Goal: Information Seeking & Learning: Learn about a topic

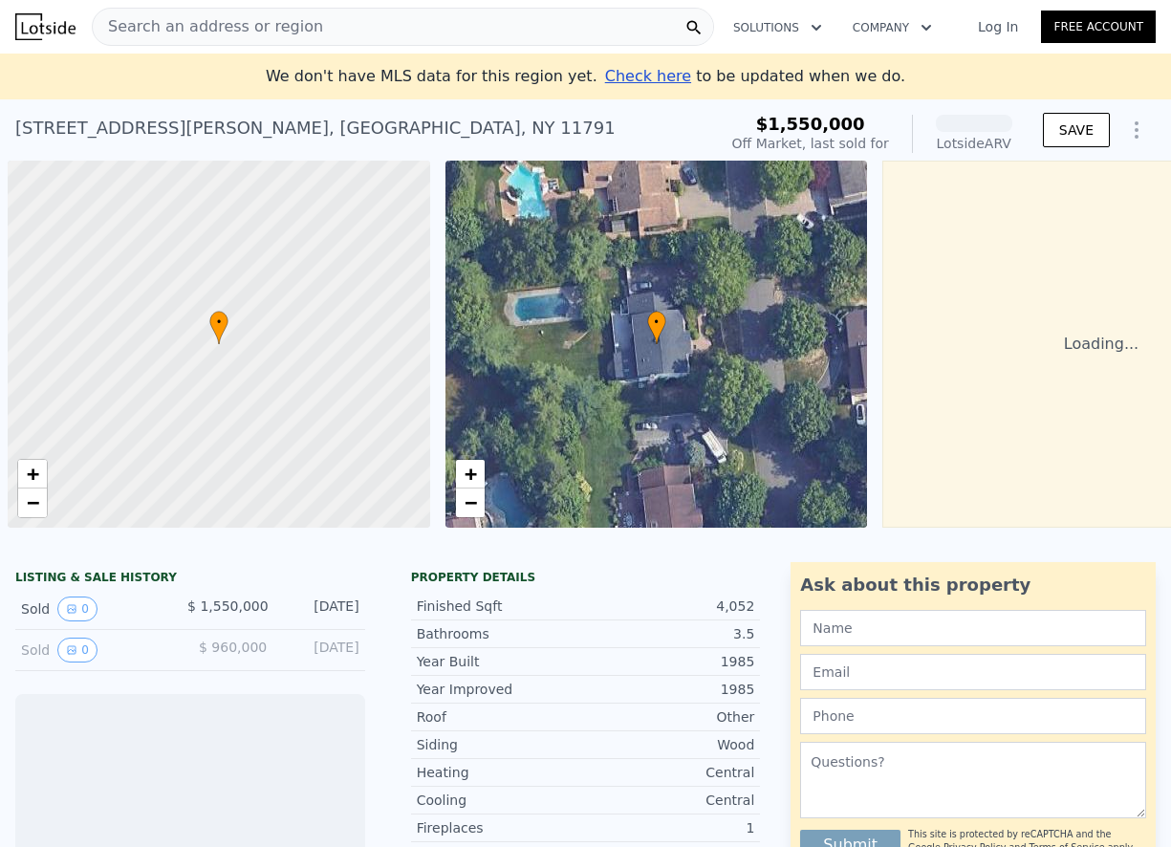
scroll to position [0, 8]
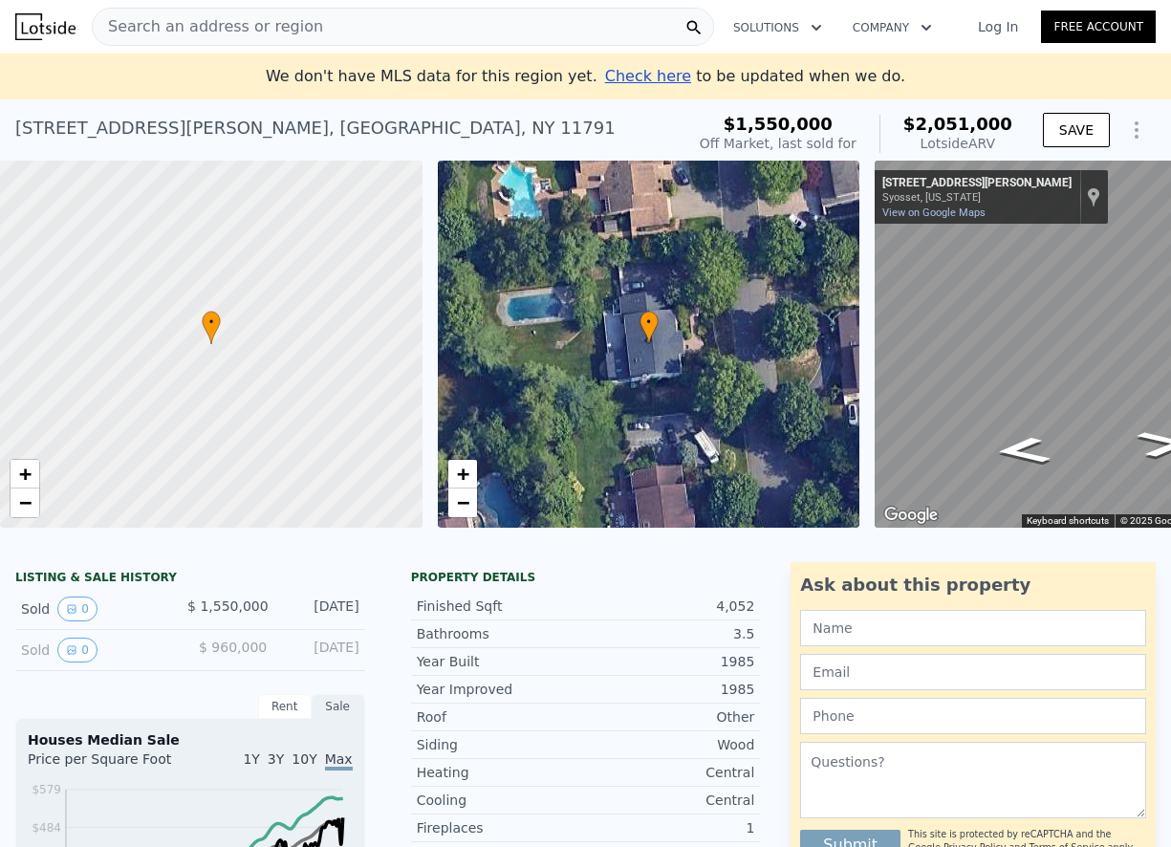
click at [235, 655] on span "$ 960,000" at bounding box center [233, 646] width 68 height 15
click at [38, 621] on div "Sold 0" at bounding box center [96, 608] width 151 height 25
click at [34, 621] on div "Sold 0" at bounding box center [96, 608] width 151 height 25
click at [235, 614] on span "$ 1,550,000" at bounding box center [227, 605] width 81 height 15
click at [68, 621] on button "0" at bounding box center [77, 608] width 40 height 25
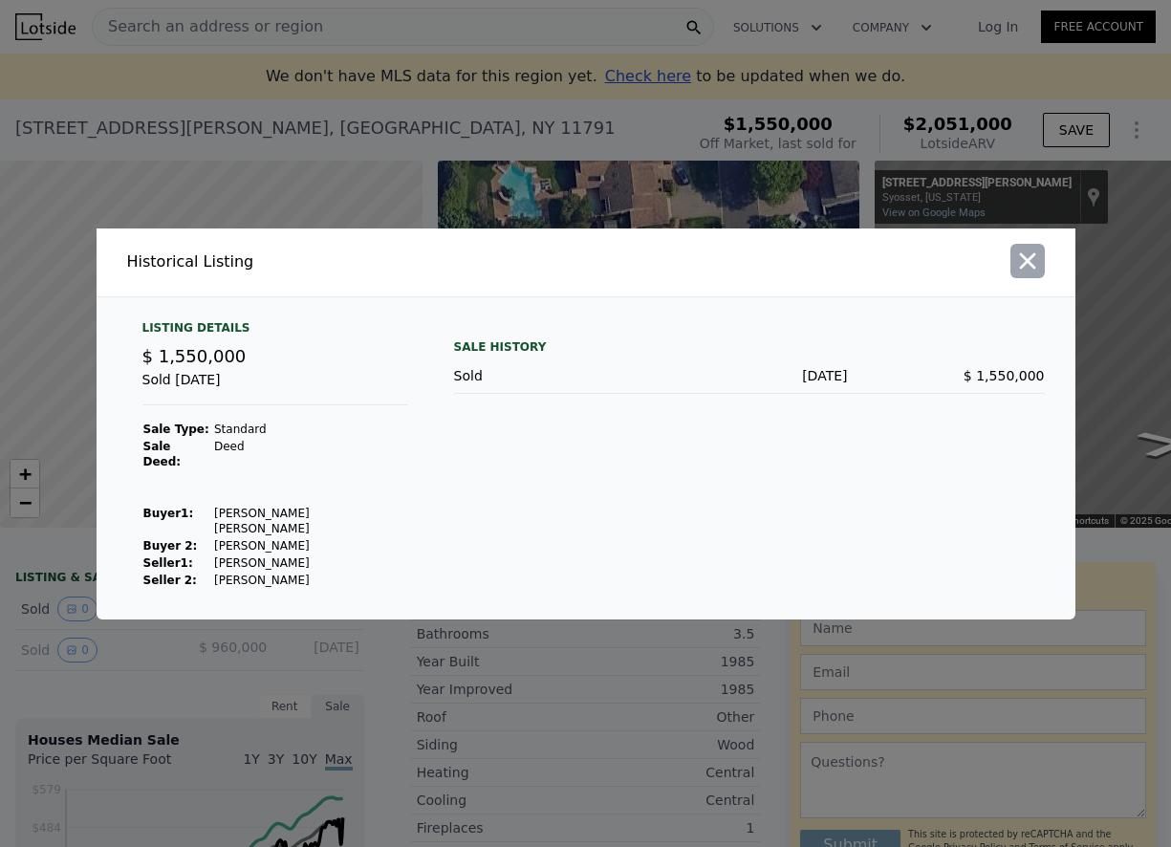
click at [1023, 269] on icon "button" at bounding box center [1027, 260] width 16 height 16
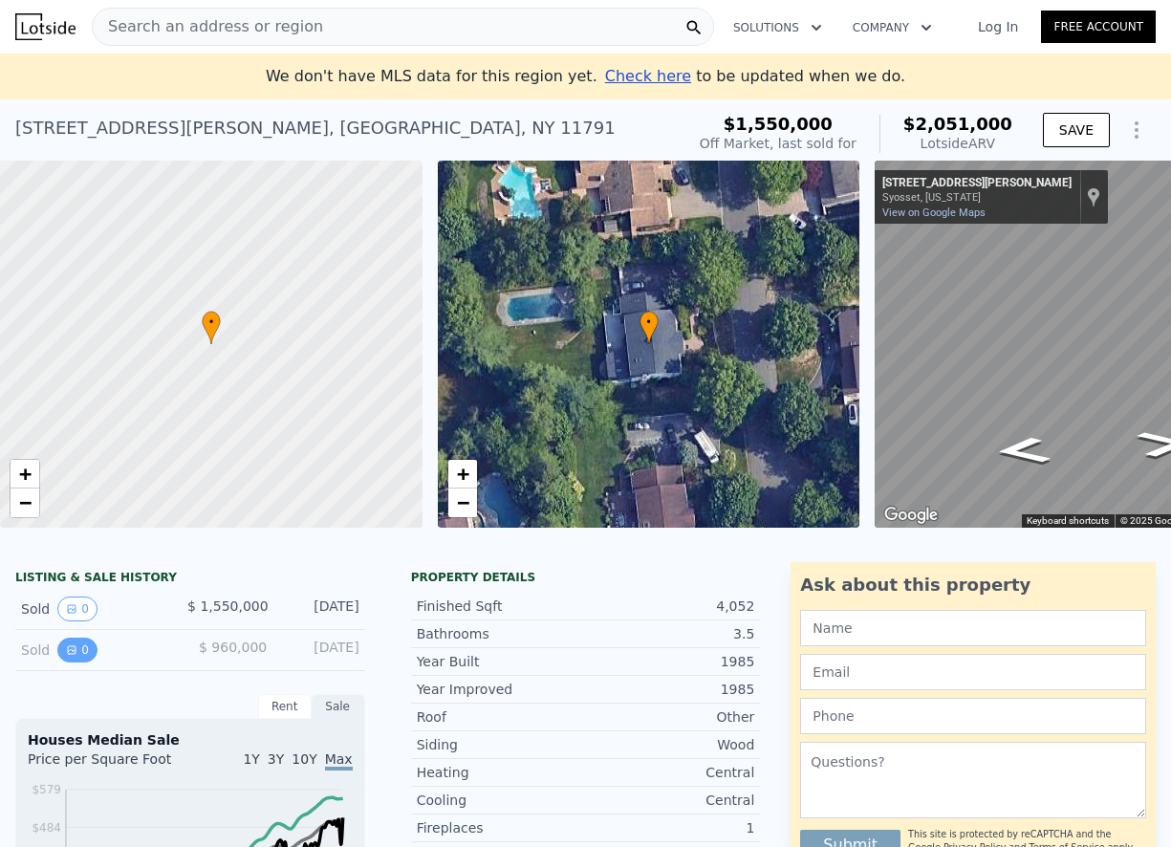
click at [84, 662] on button "0" at bounding box center [77, 649] width 40 height 25
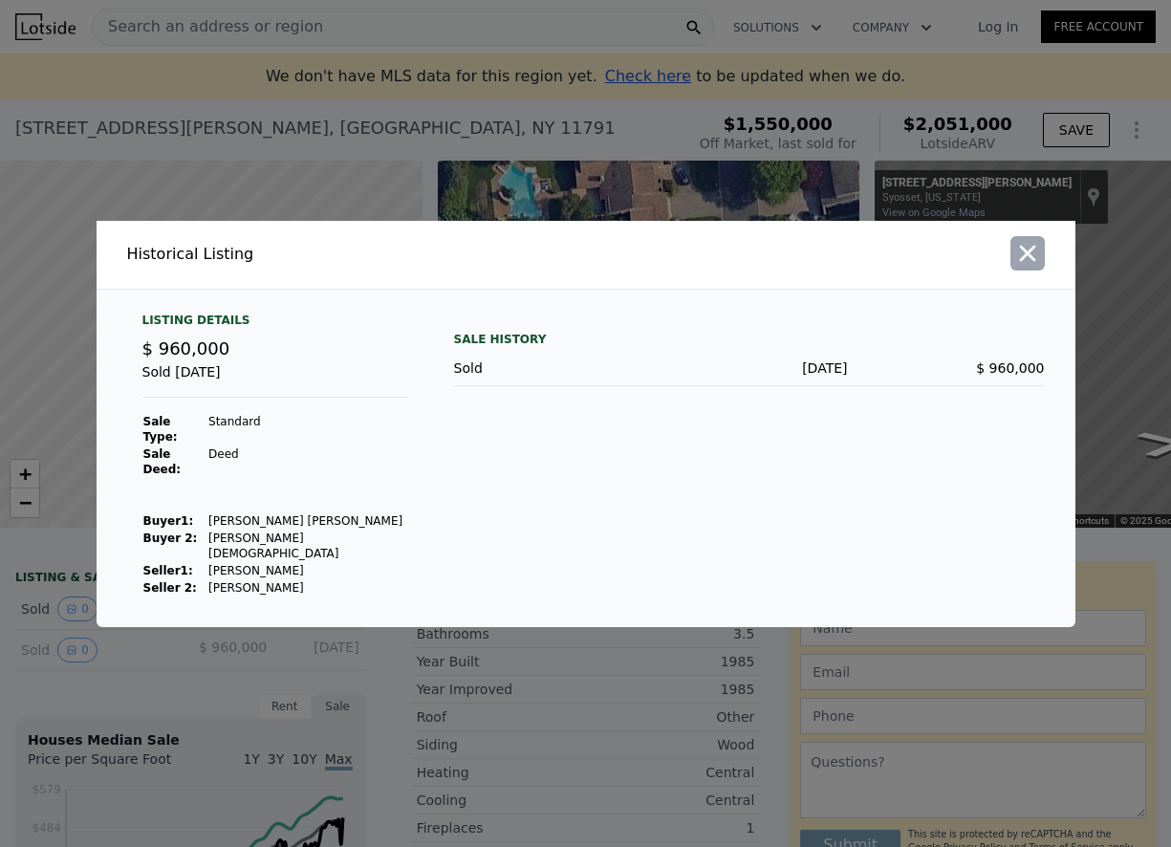
click at [1024, 261] on icon "button" at bounding box center [1027, 253] width 16 height 16
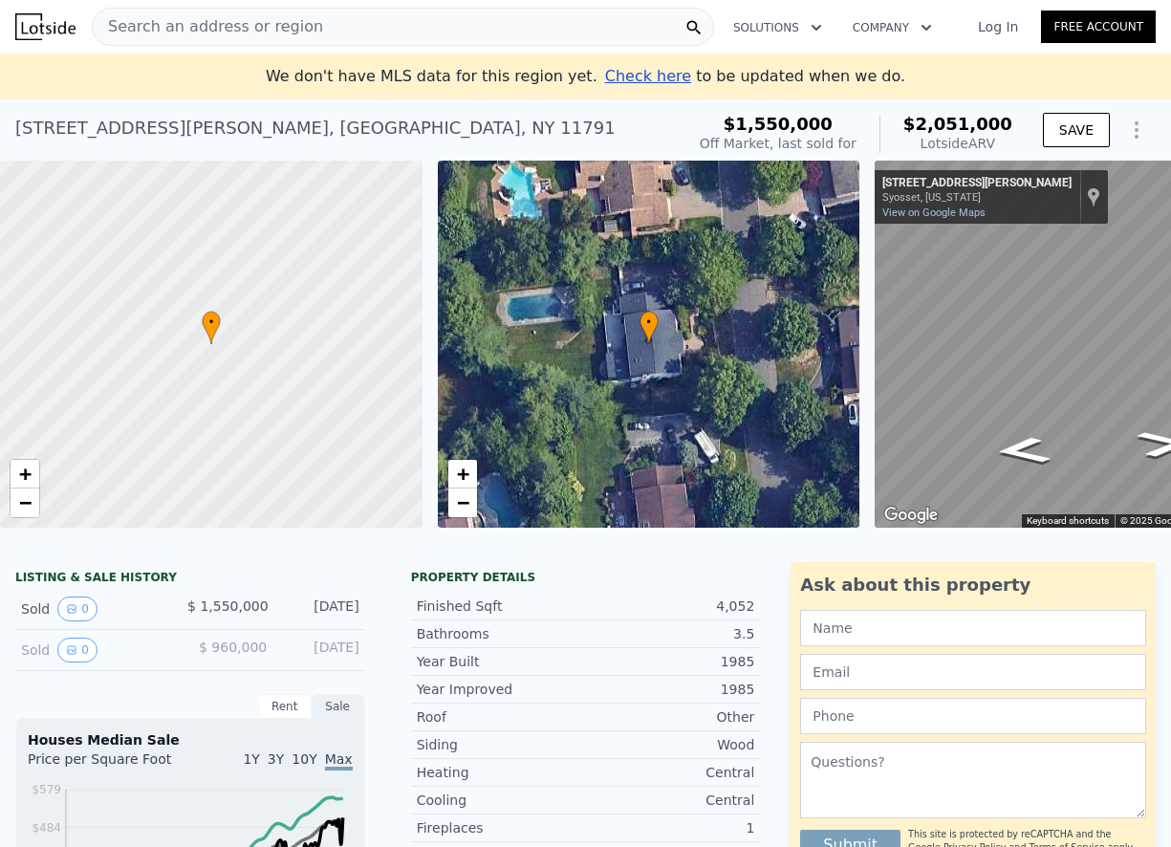
click at [959, 151] on div "Lotside ARV" at bounding box center [957, 143] width 109 height 19
click at [985, 140] on div "Lotside ARV" at bounding box center [957, 143] width 109 height 19
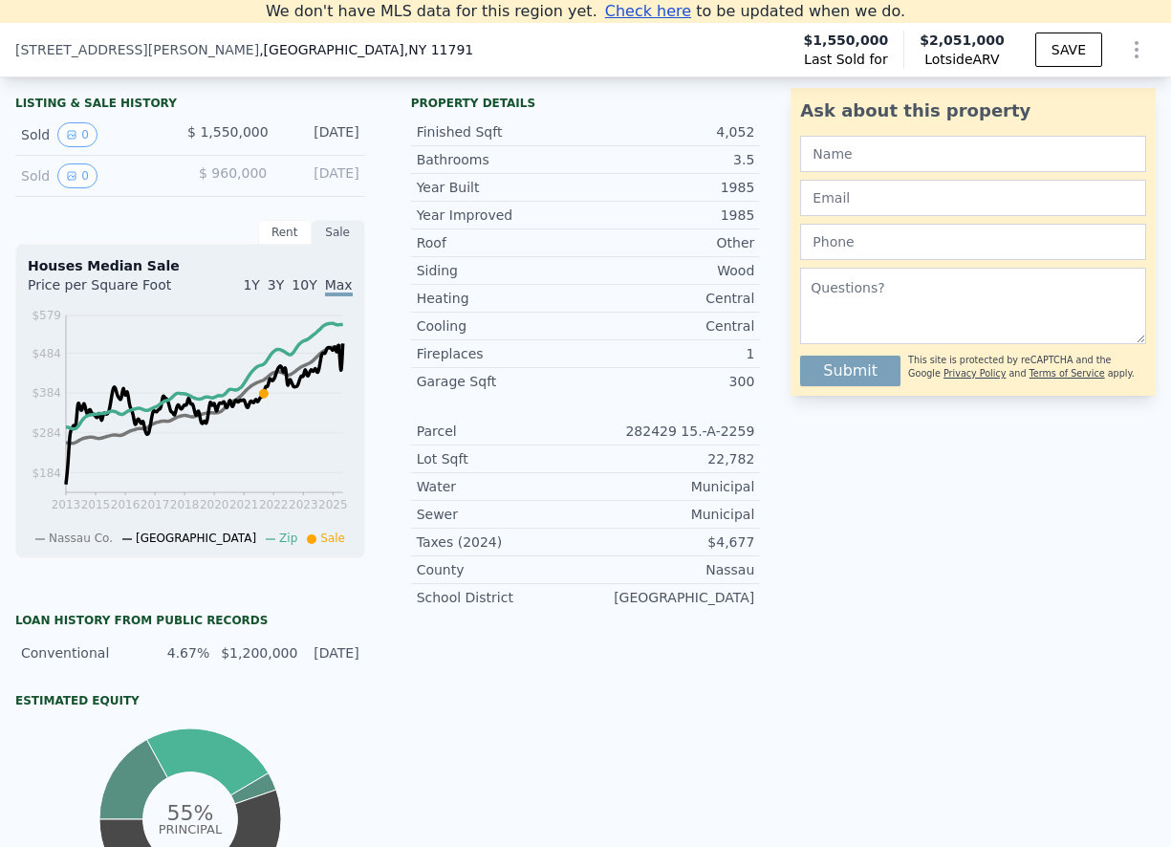
scroll to position [456, 0]
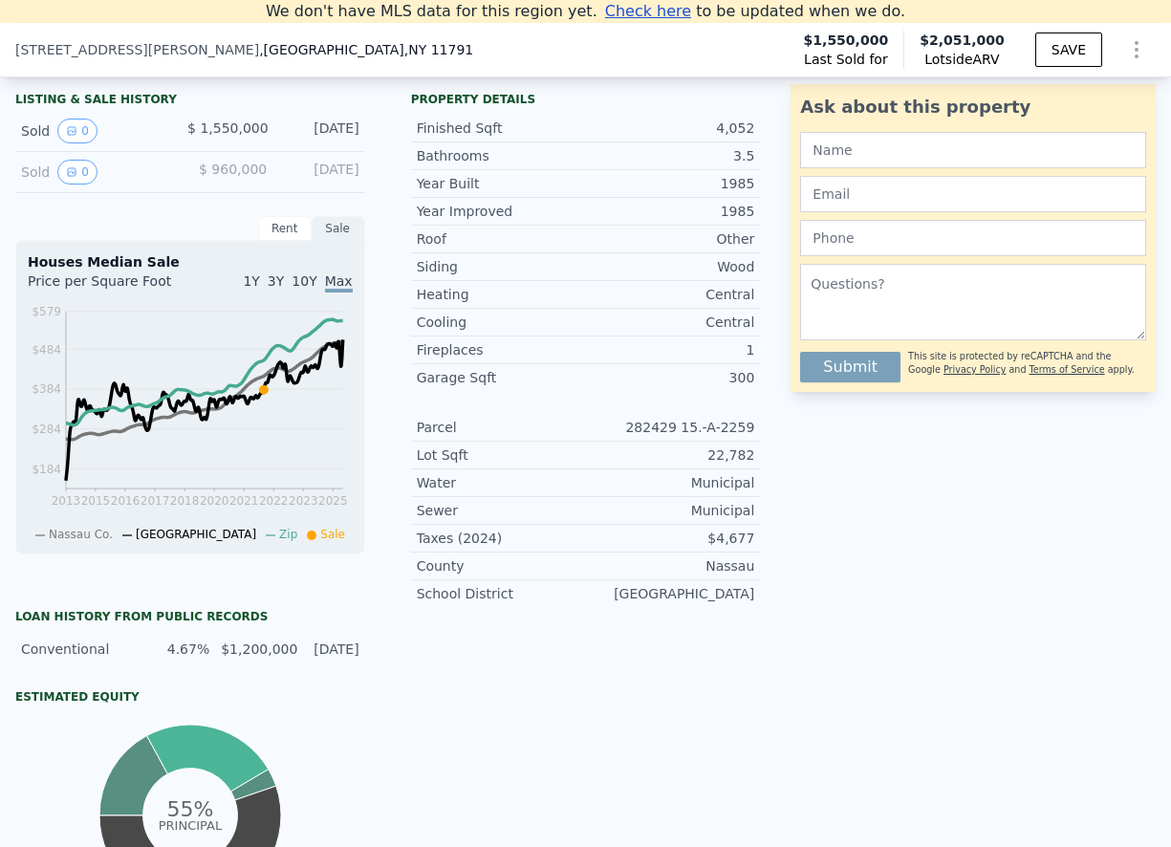
click at [873, 539] on div "Ask about this property Submit This site is protected by reCAPTCHA and the Goog…" at bounding box center [980, 588] width 380 height 1008
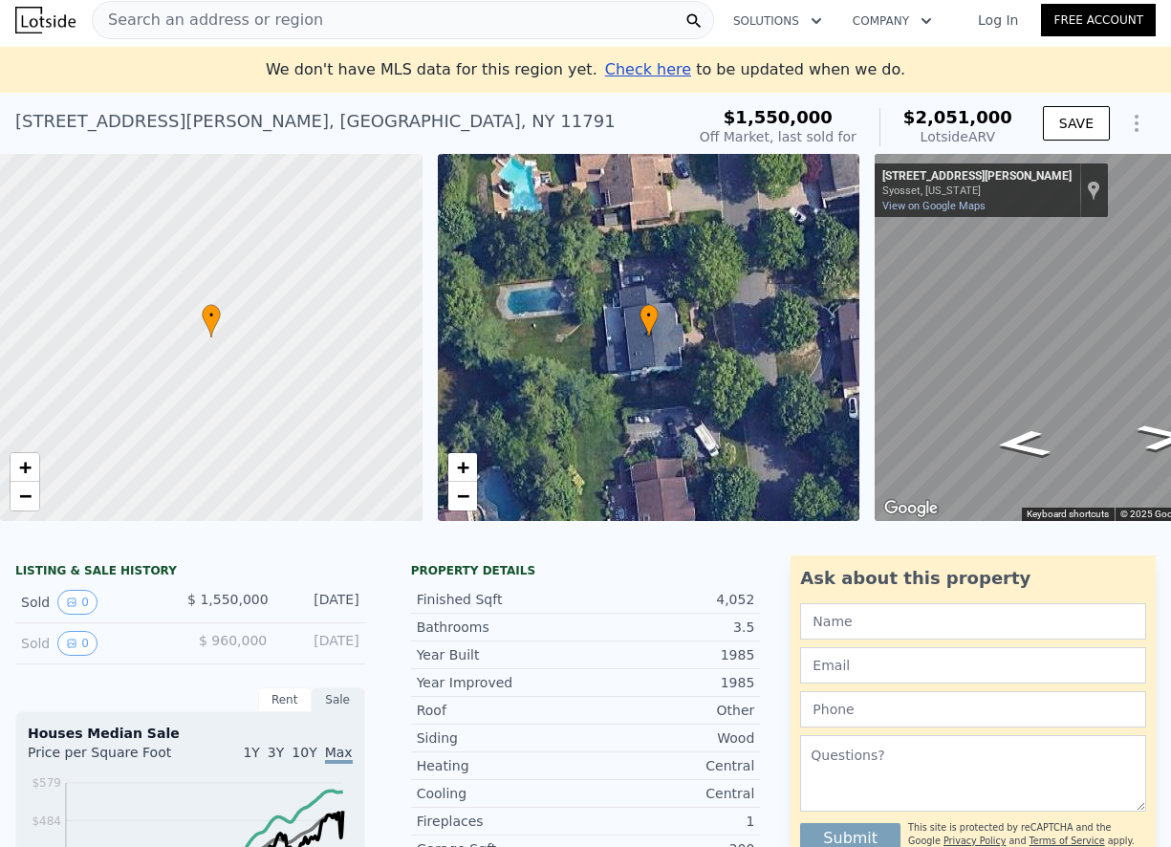
scroll to position [0, 0]
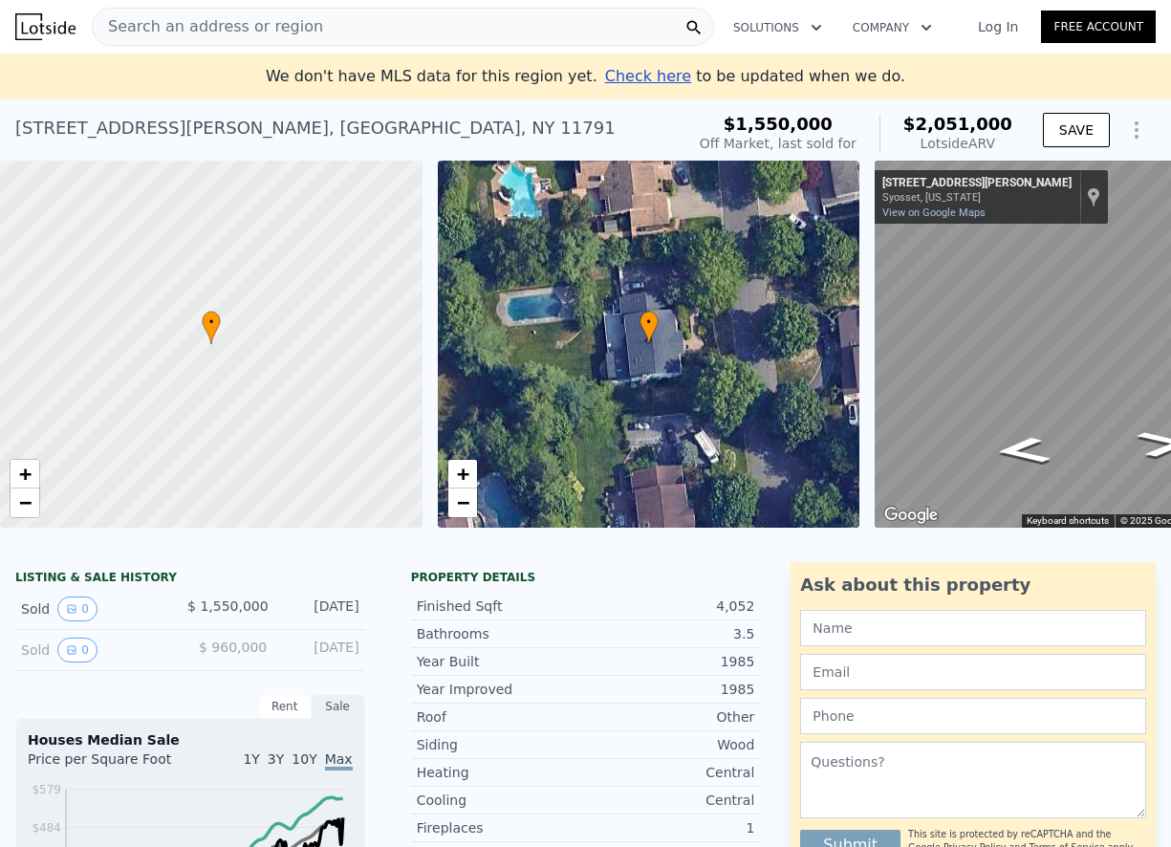
click at [493, 34] on div "Search an address or region" at bounding box center [403, 27] width 622 height 38
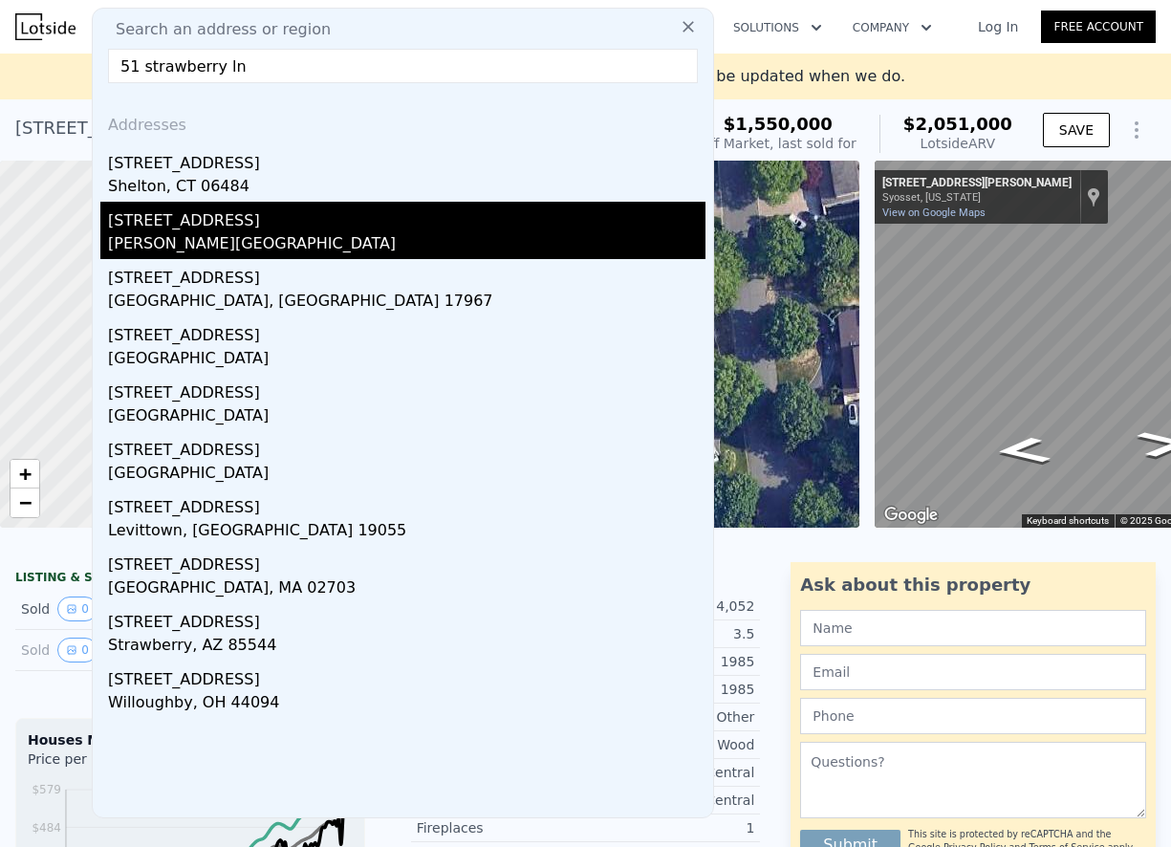
type input "51 strawberry ln"
click at [220, 232] on div "[PERSON_NAME][GEOGRAPHIC_DATA]" at bounding box center [406, 245] width 597 height 27
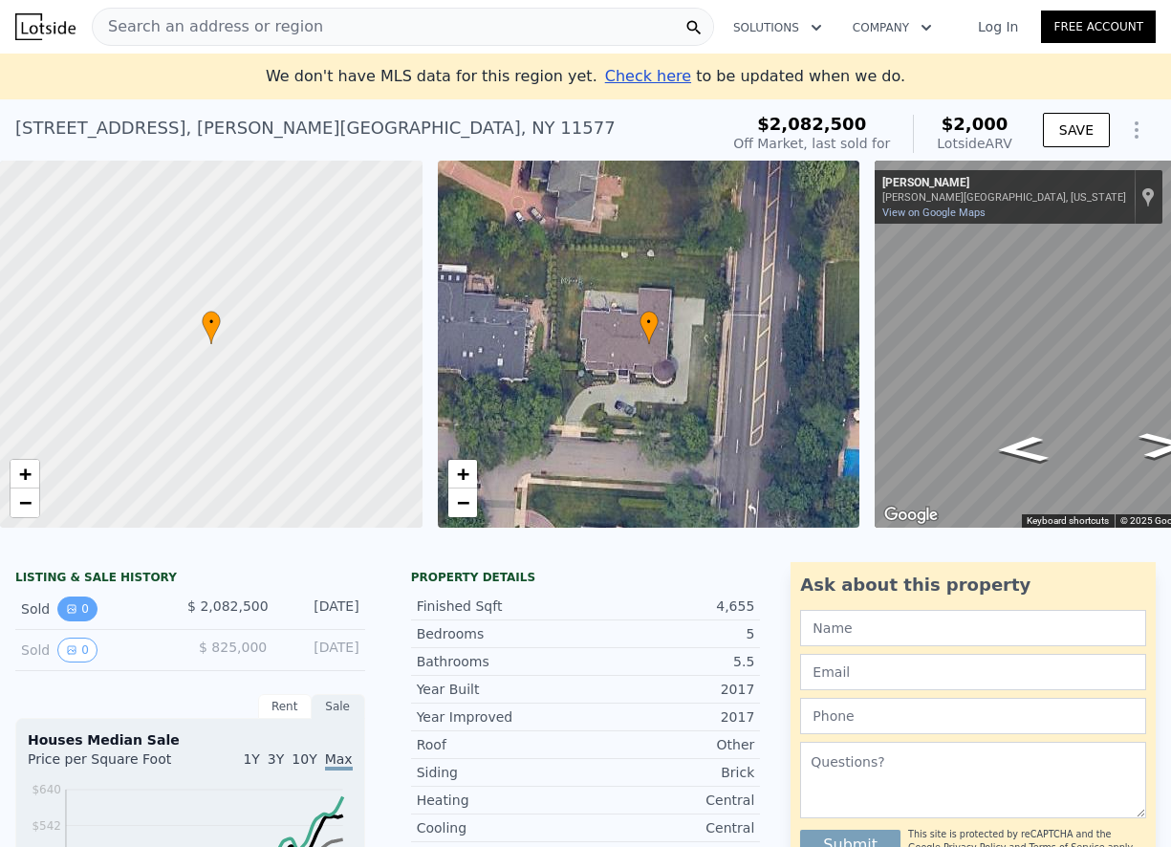
click at [68, 615] on icon "View historical data" at bounding box center [71, 608] width 11 height 11
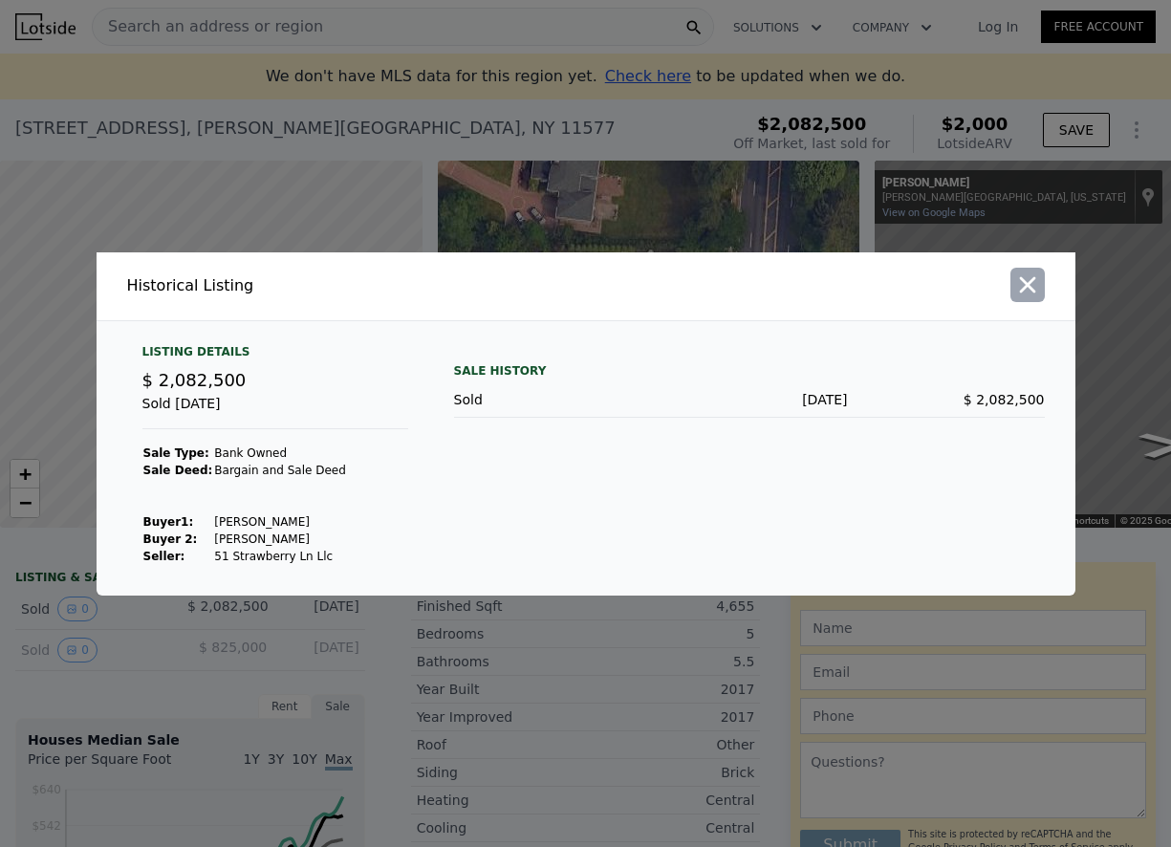
click at [1018, 291] on icon "button" at bounding box center [1027, 284] width 27 height 27
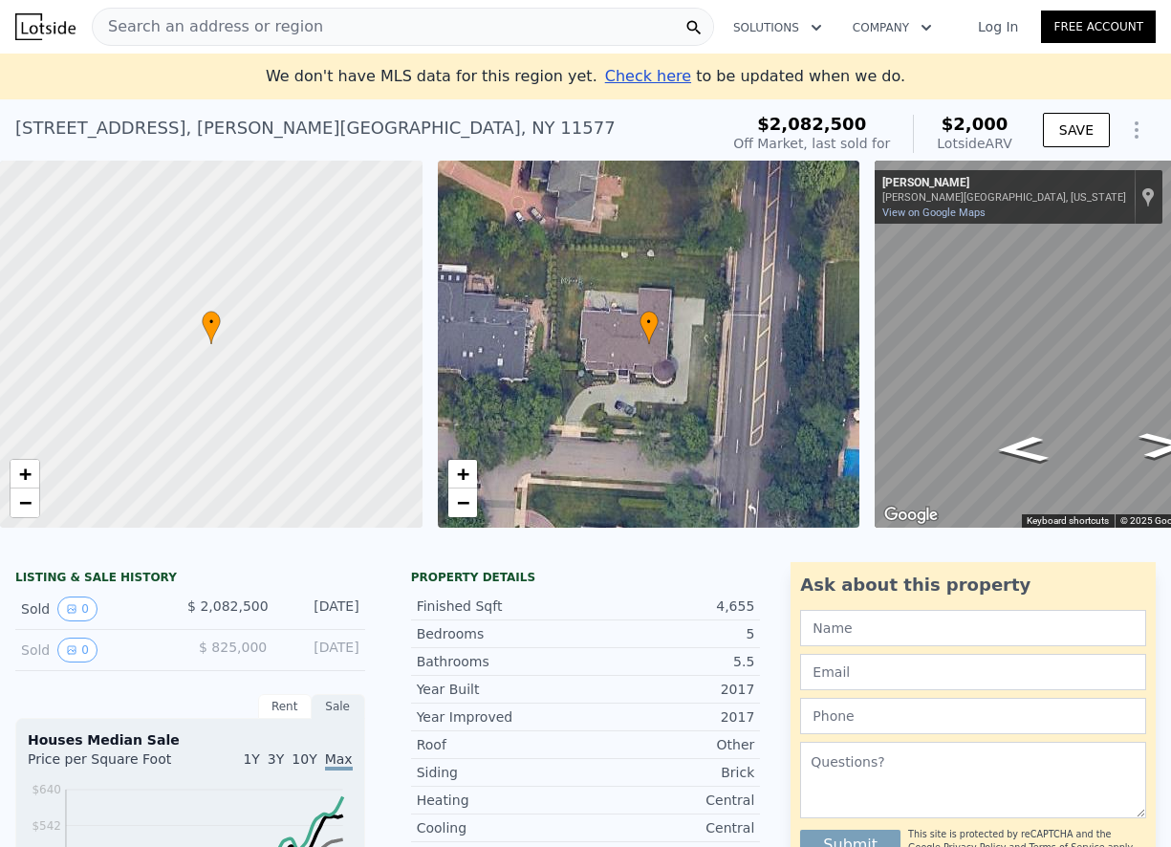
scroll to position [96, 0]
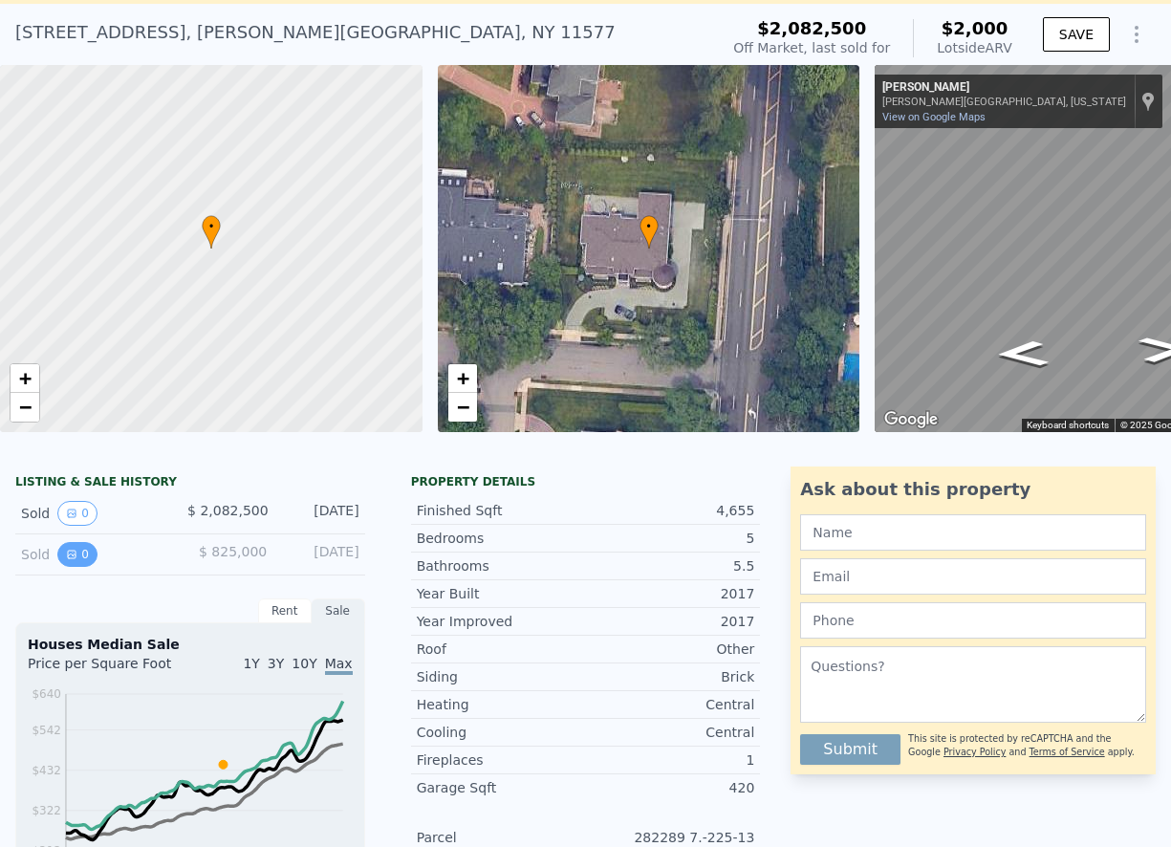
click at [66, 560] on icon "View historical data" at bounding box center [71, 554] width 11 height 11
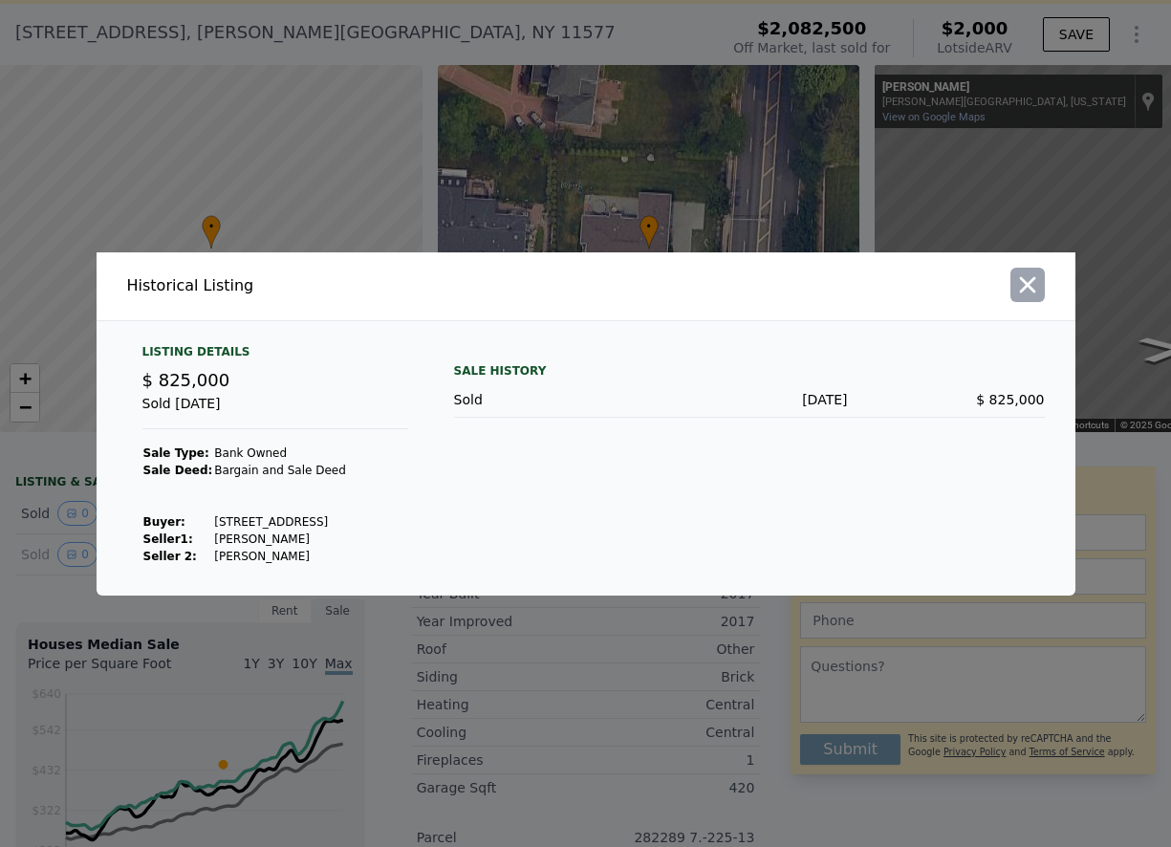
click at [1032, 290] on icon "button" at bounding box center [1027, 284] width 16 height 16
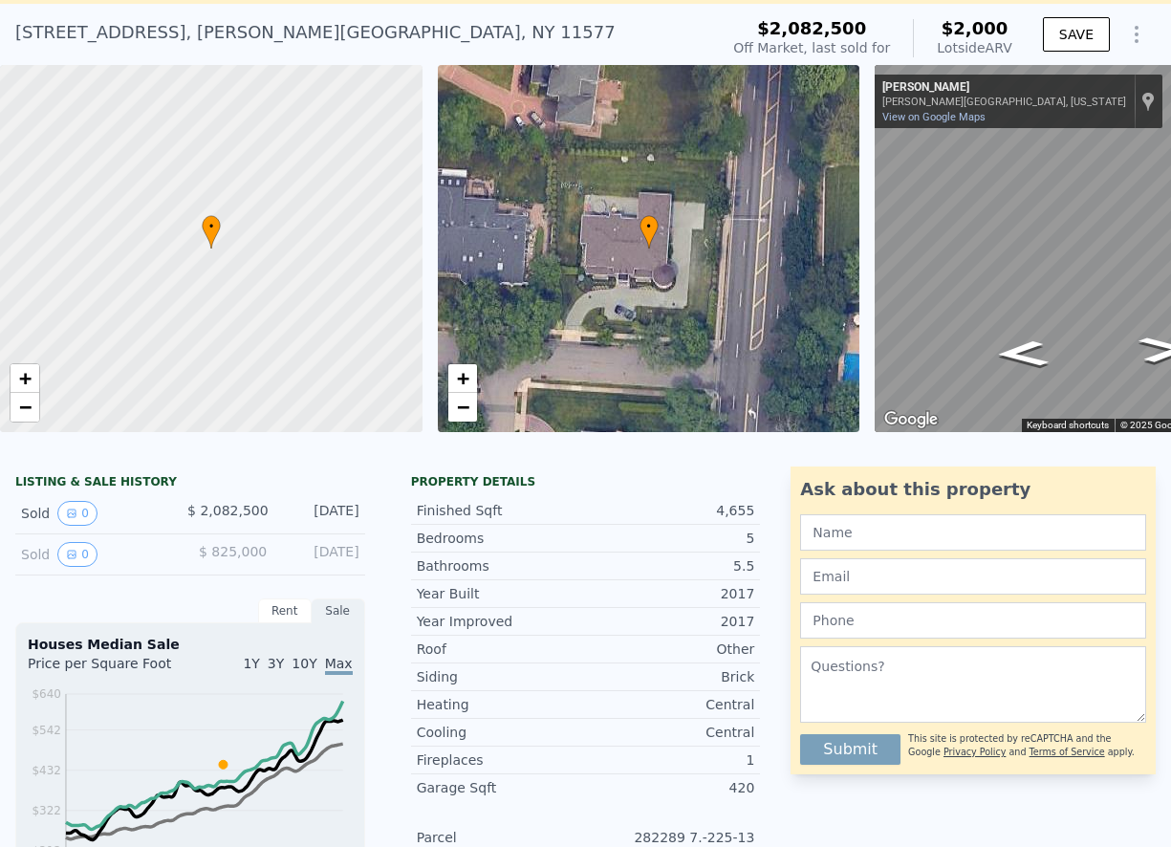
click at [52, 522] on div "Sold 0" at bounding box center [96, 513] width 151 height 25
click at [73, 519] on icon "View historical data" at bounding box center [71, 512] width 11 height 11
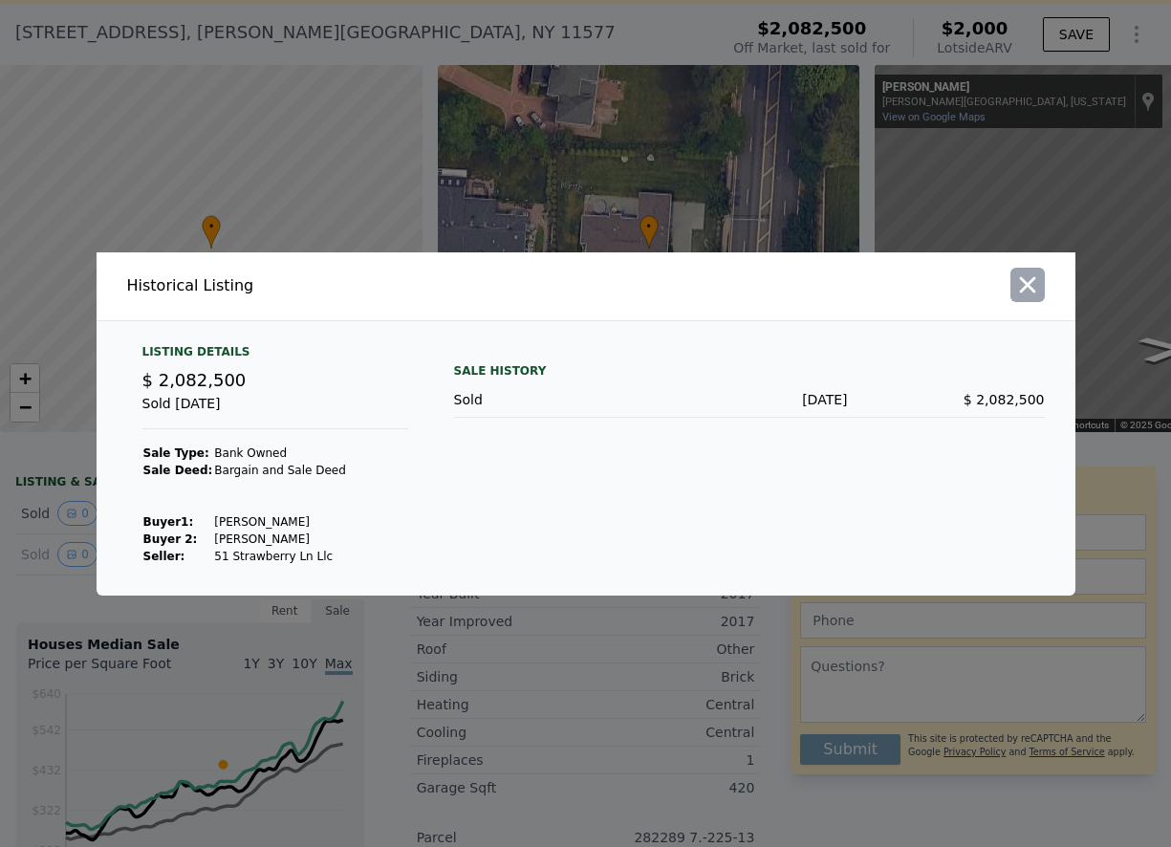
click at [1032, 288] on icon "button" at bounding box center [1027, 284] width 27 height 27
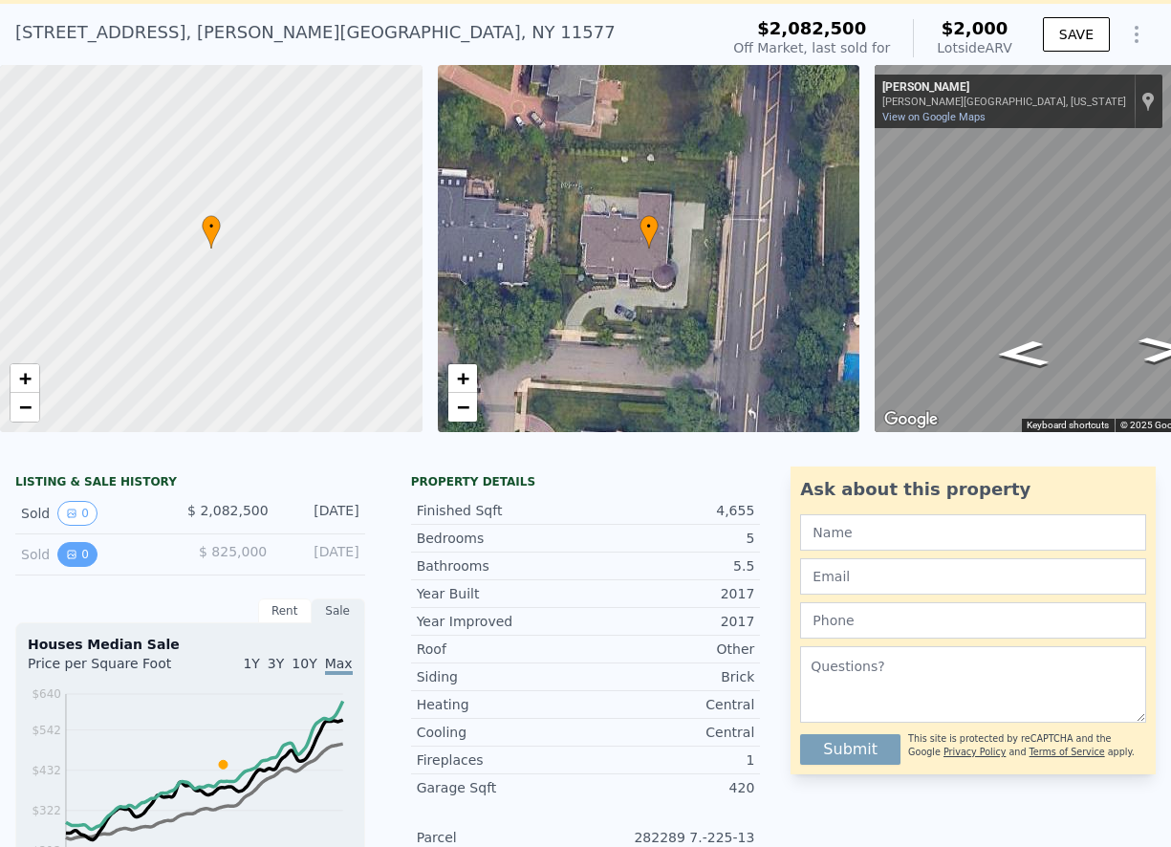
click at [77, 567] on button "0" at bounding box center [77, 554] width 40 height 25
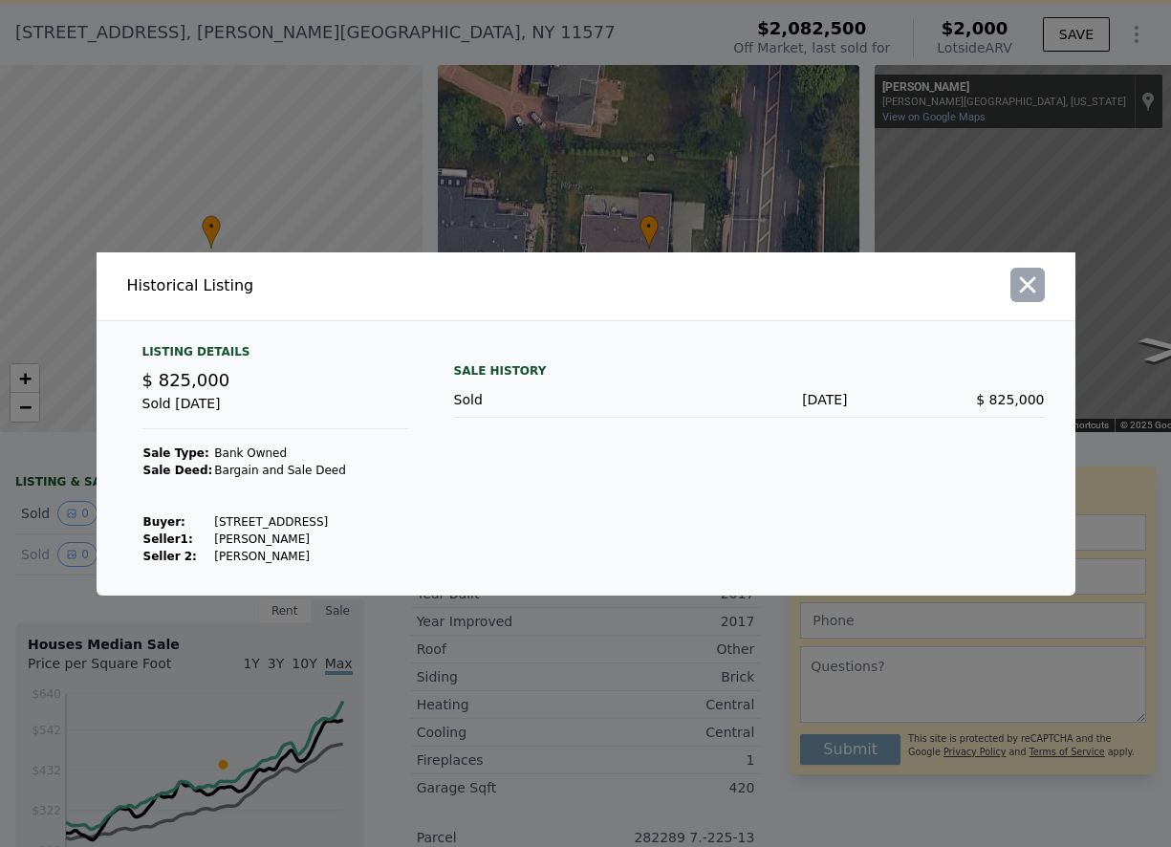
click at [1034, 291] on icon "button" at bounding box center [1027, 284] width 16 height 16
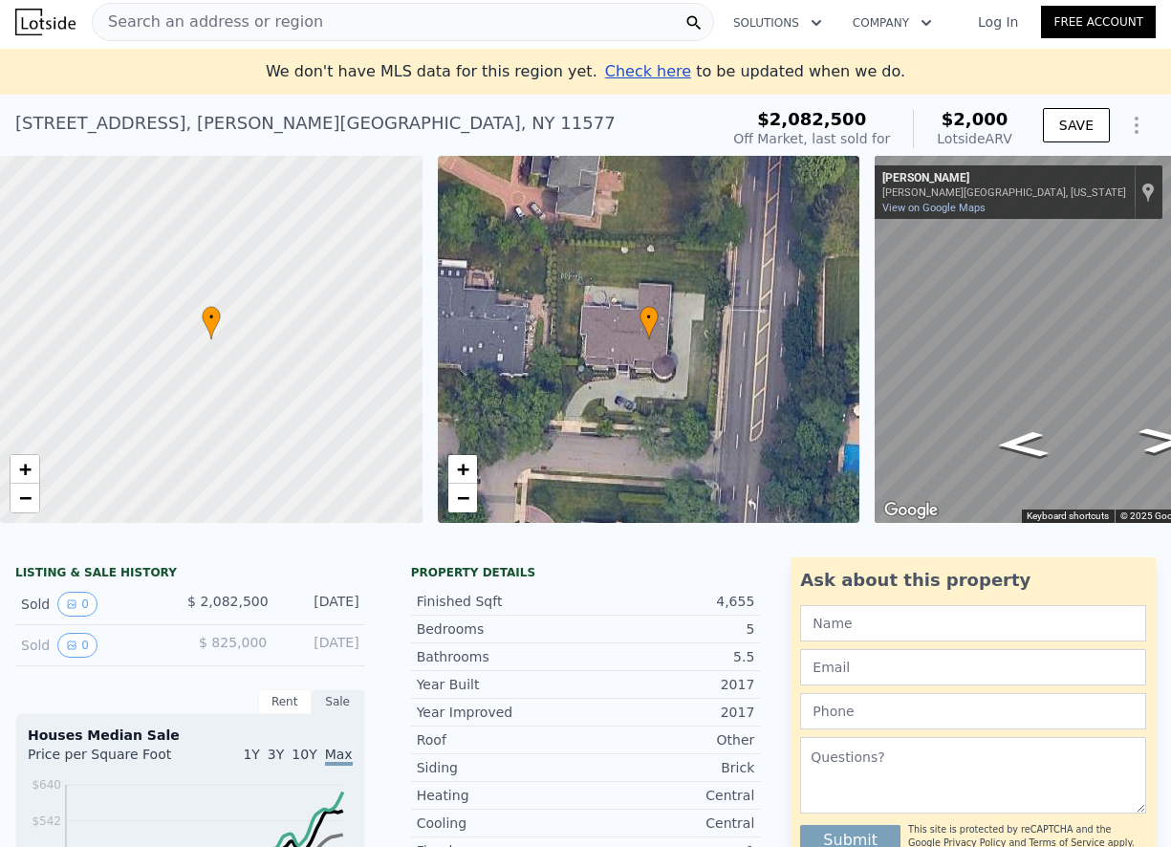
scroll to position [0, 0]
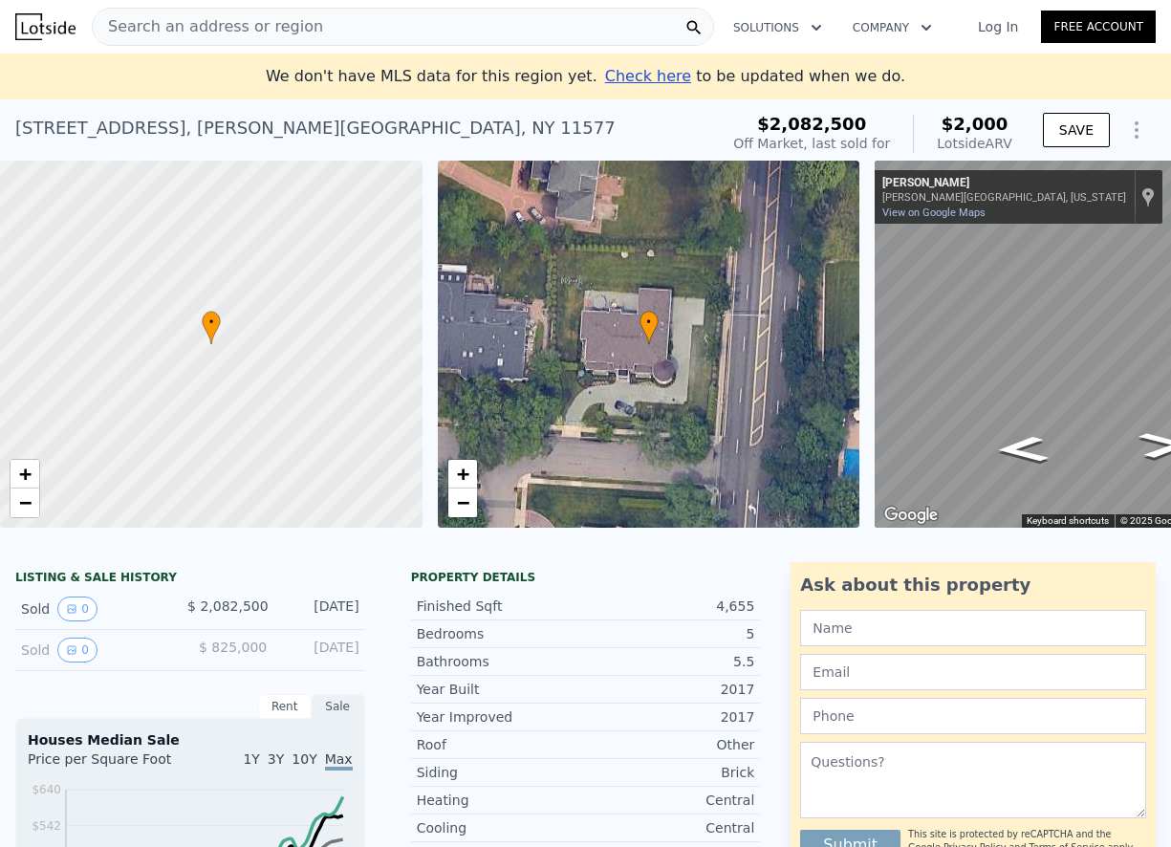
click at [412, 23] on div "Search an address or region" at bounding box center [403, 27] width 622 height 38
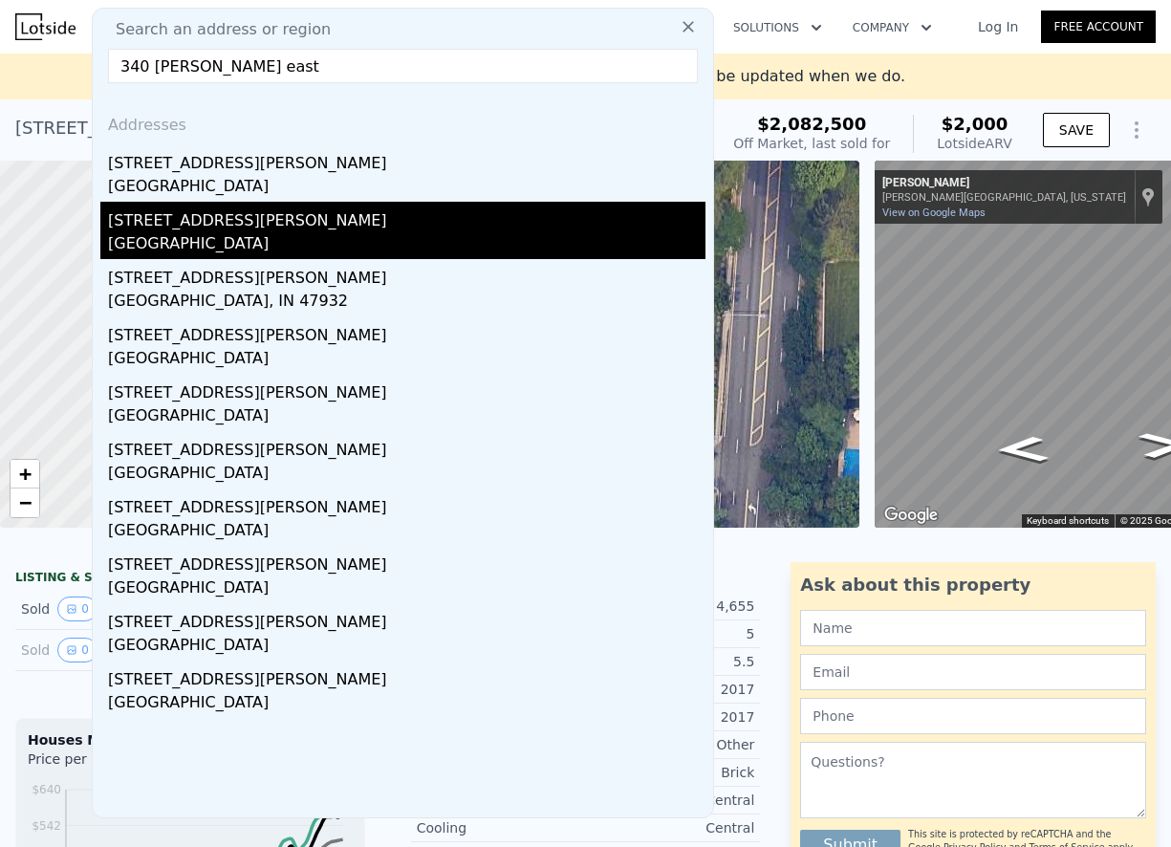
type input "340 [PERSON_NAME] east"
click at [138, 236] on div "[GEOGRAPHIC_DATA]" at bounding box center [406, 245] width 597 height 27
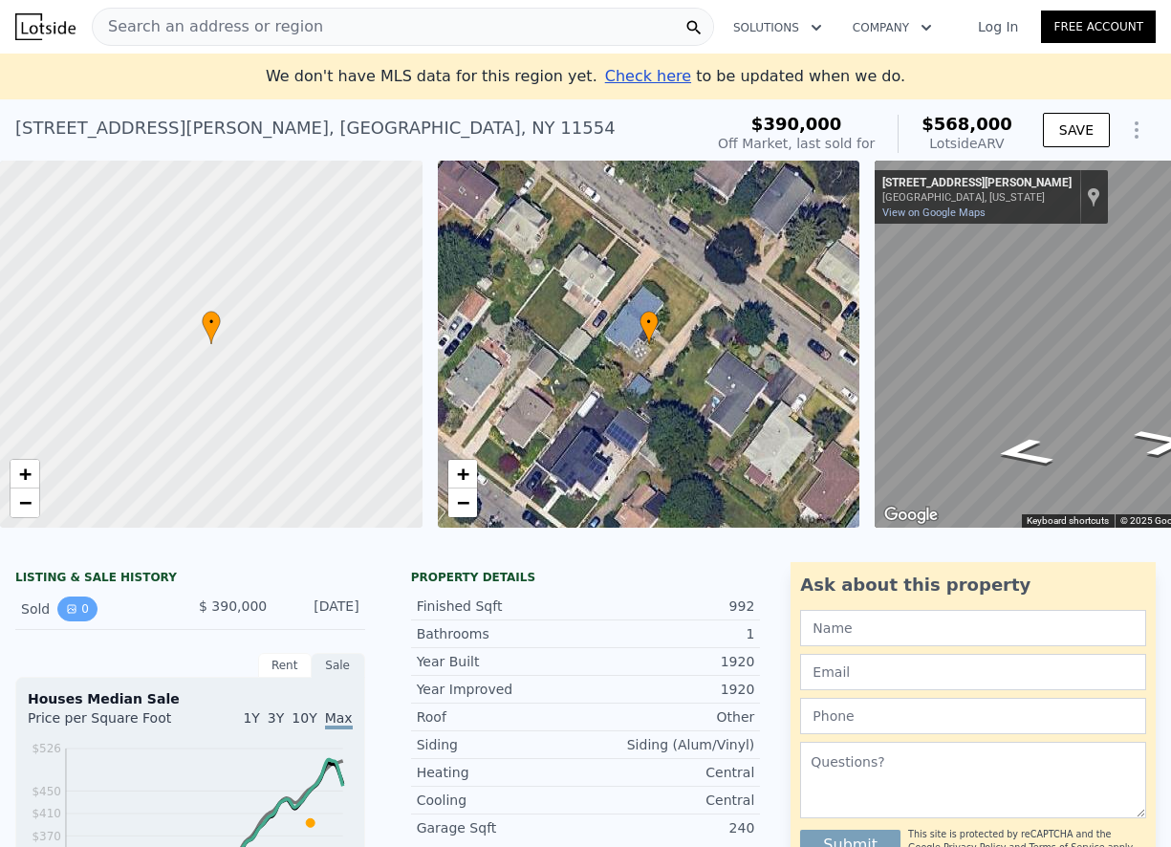
click at [80, 621] on button "0" at bounding box center [77, 608] width 40 height 25
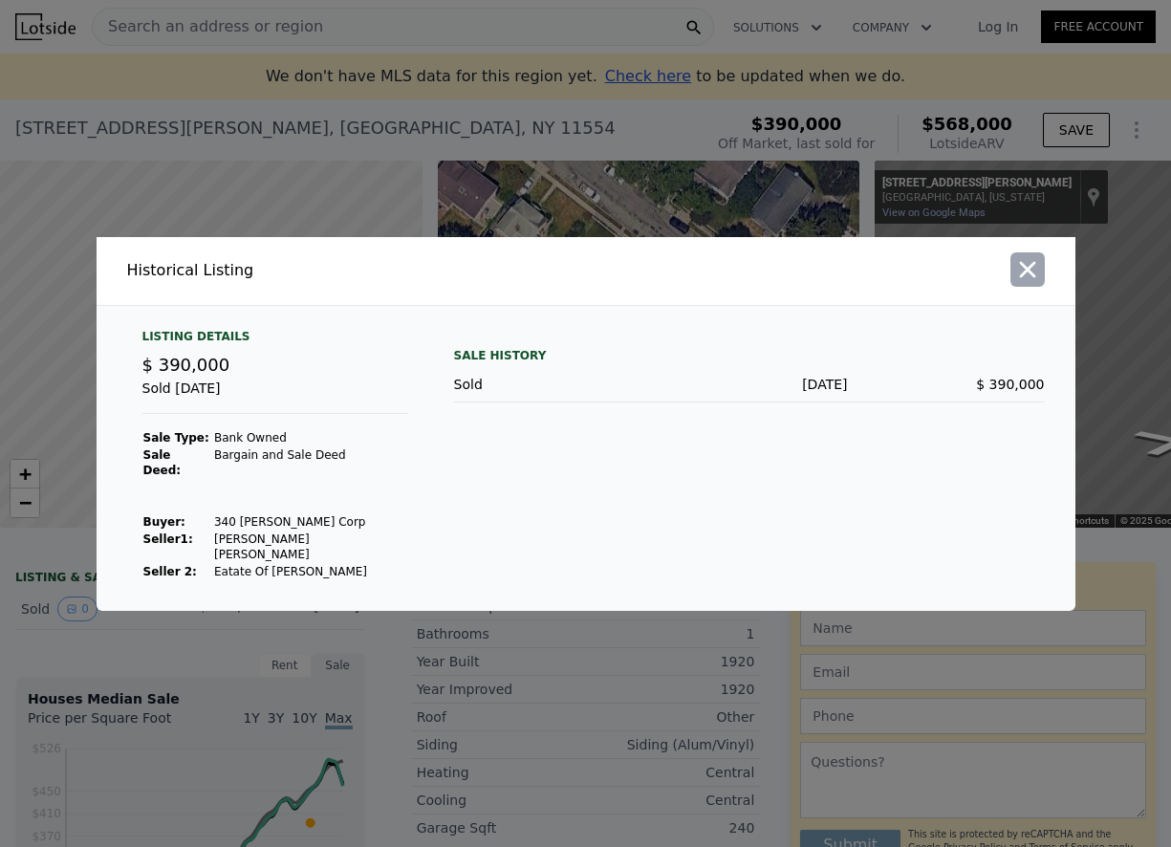
click at [1034, 283] on icon "button" at bounding box center [1027, 269] width 27 height 27
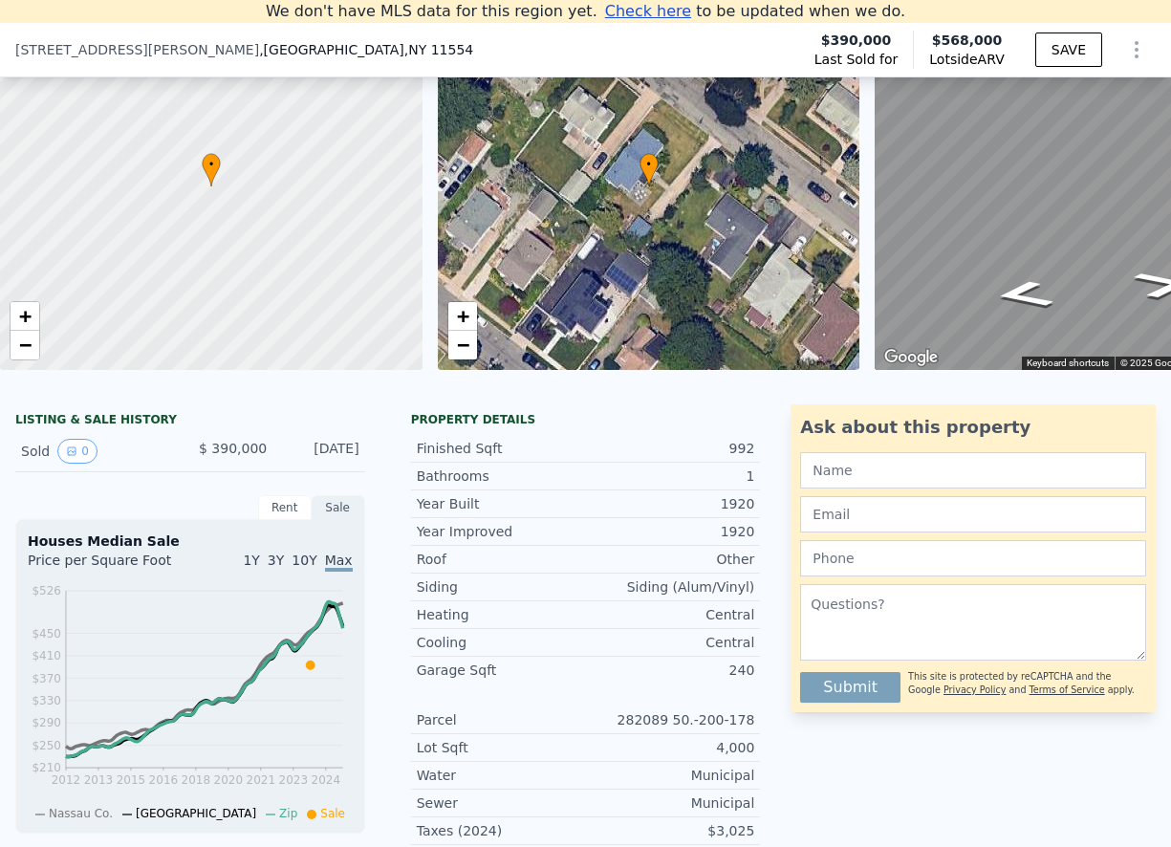
scroll to position [169, 0]
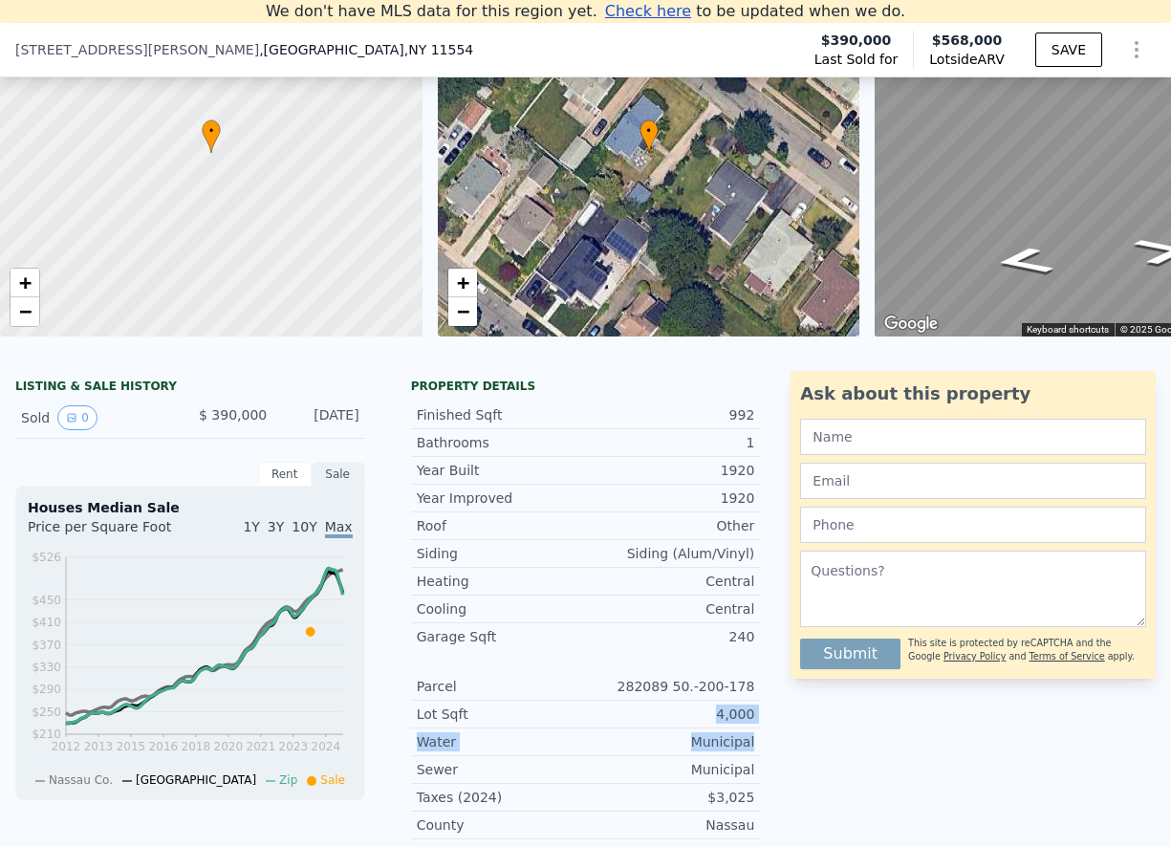
drag, startPoint x: 528, startPoint y: 742, endPoint x: 759, endPoint y: 743, distance: 230.3
click at [759, 743] on div "Property details Finished Sqft 992 Bathrooms 1 Year Built 1920 Year Improved 19…" at bounding box center [586, 629] width 380 height 503
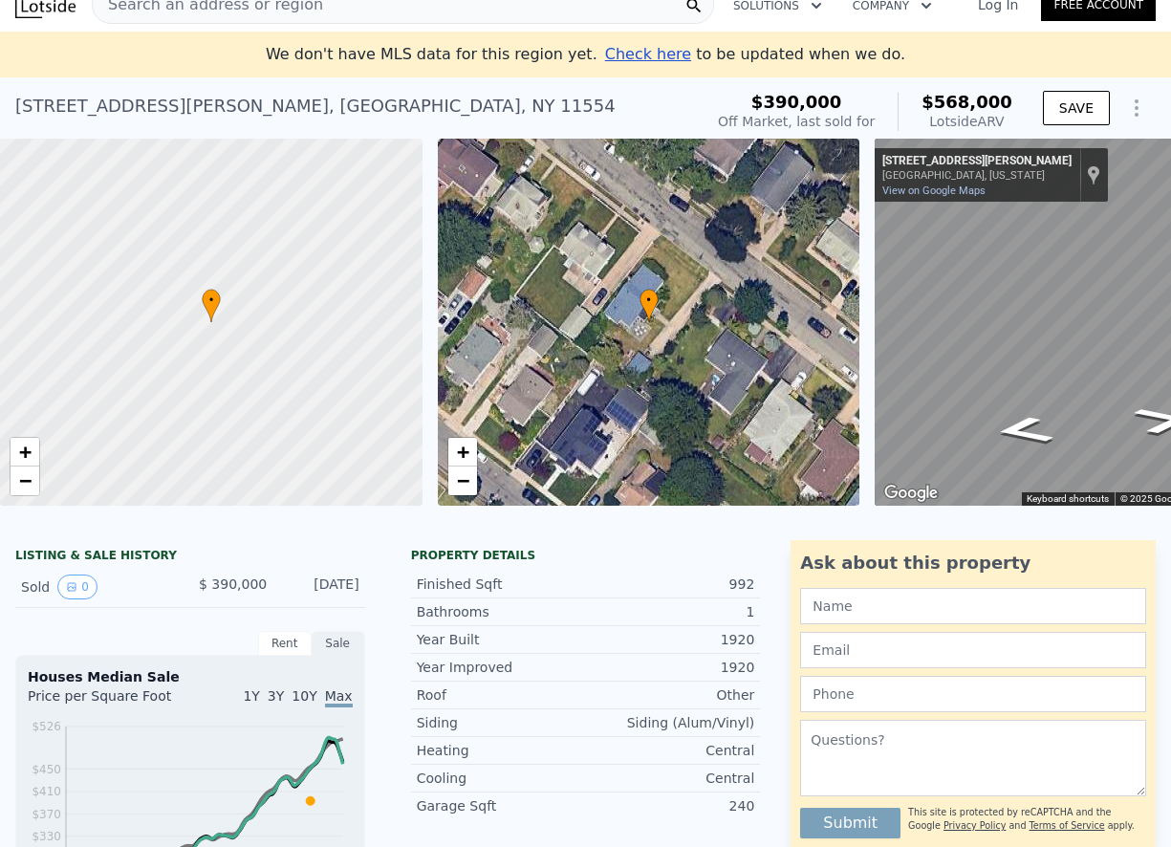
scroll to position [0, 0]
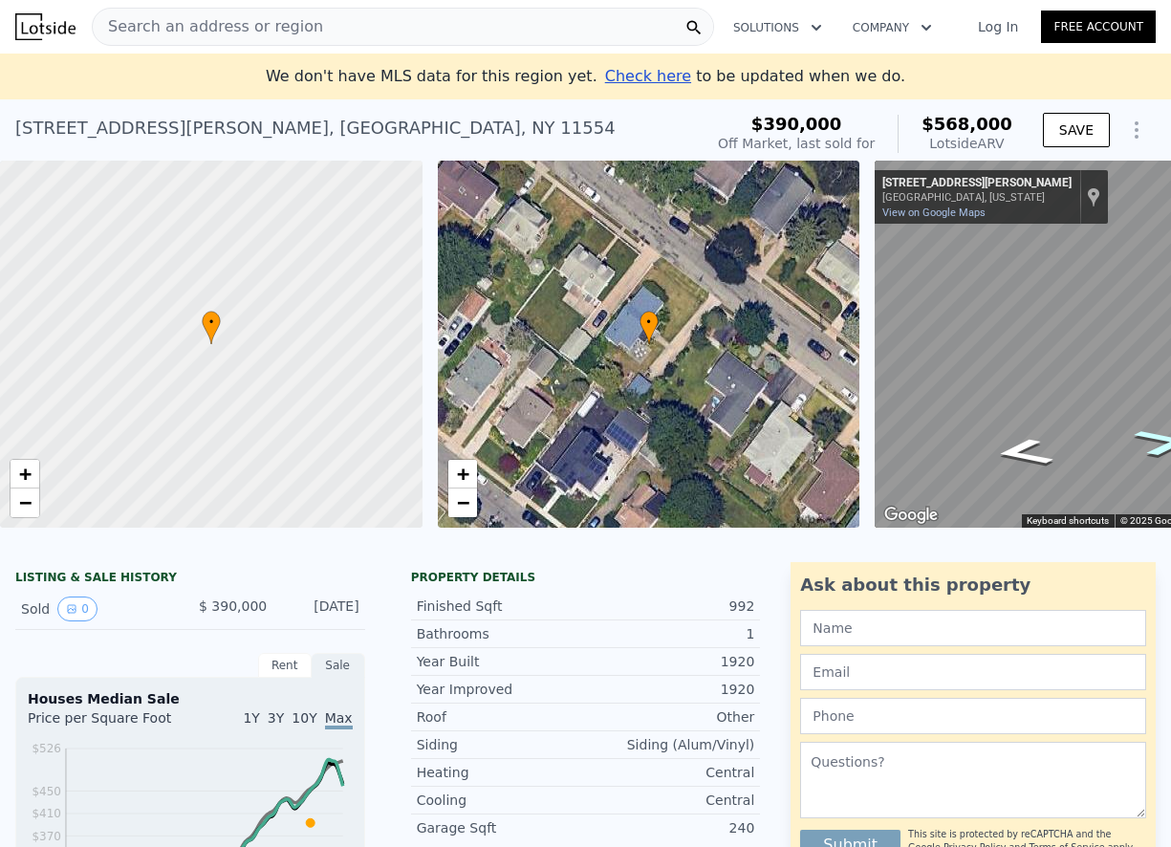
click at [1154, 448] on icon "Go Northwest, Starke Ave" at bounding box center [1163, 441] width 109 height 41
click at [838, 366] on div "• + − • + − ← Move left → Move right ↑ Move up ↓ Move down + Zoom in - Zoom out…" at bounding box center [585, 344] width 1171 height 367
